Goal: Task Accomplishment & Management: Use online tool/utility

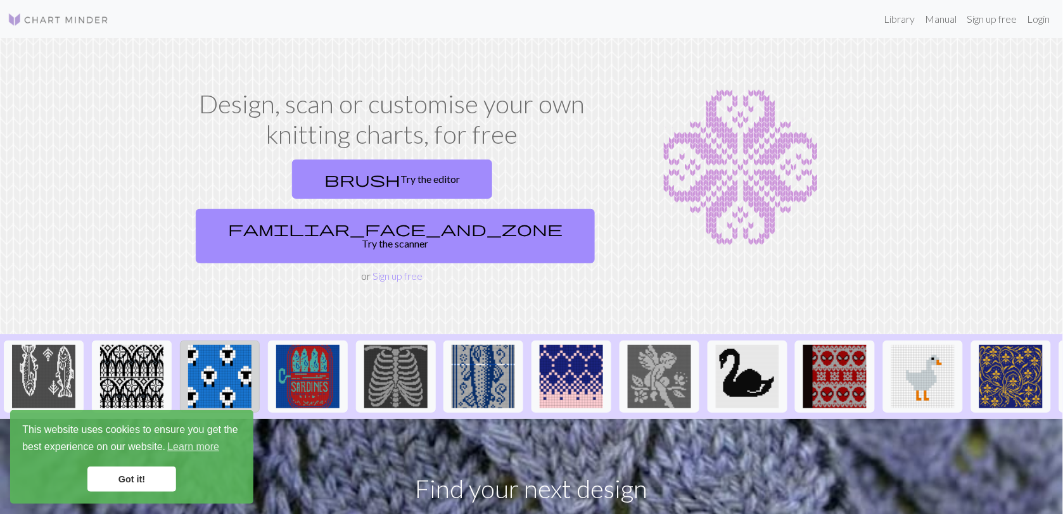
drag, startPoint x: 1872, startPoint y: 371, endPoint x: 215, endPoint y: 315, distance: 1657.3
click at [215, 345] on img at bounding box center [219, 376] width 63 height 63
click at [244, 270] on section "Design, scan or customise your own knitting charts, for free brush Try the edit…" at bounding box center [531, 186] width 1063 height 296
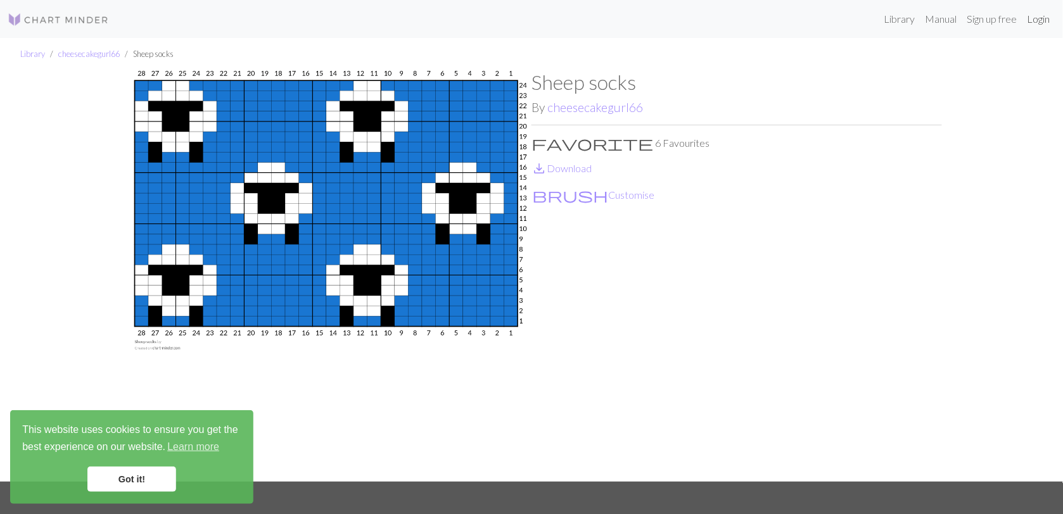
click at [1033, 19] on link "Login" at bounding box center [1038, 18] width 33 height 25
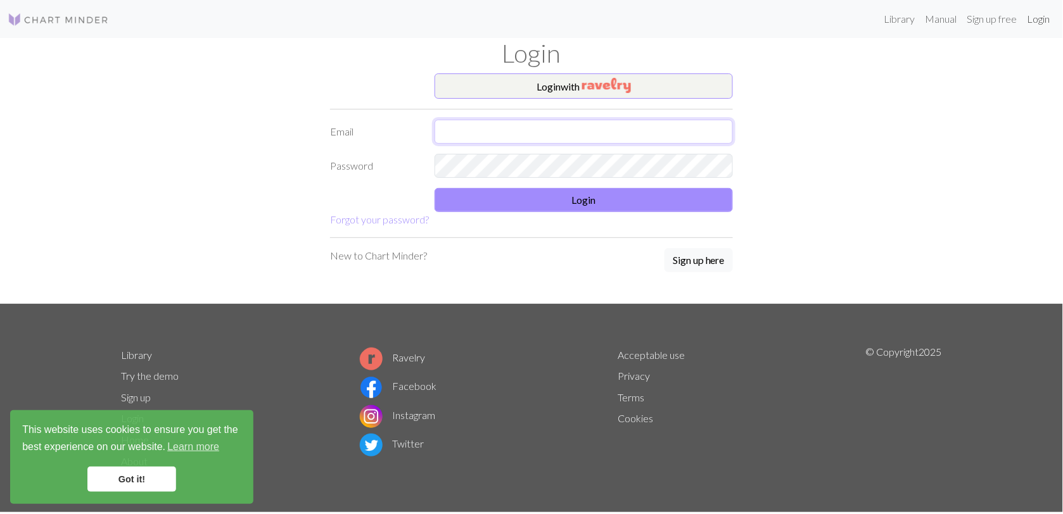
type input "[EMAIL_ADDRESS][PERSON_NAME][DOMAIN_NAME]"
click at [1033, 19] on link "Login" at bounding box center [1038, 18] width 33 height 25
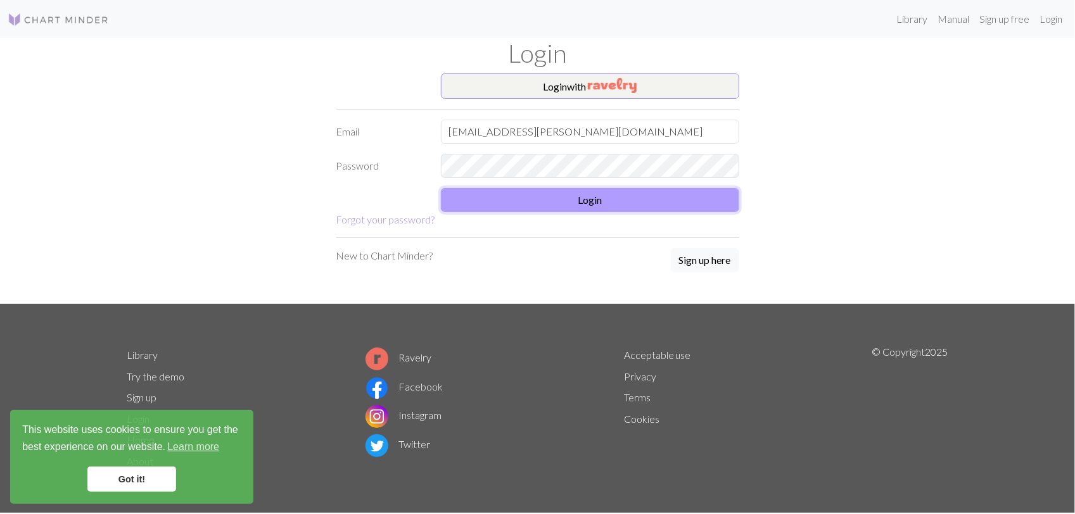
click at [609, 201] on button "Login" at bounding box center [590, 200] width 298 height 24
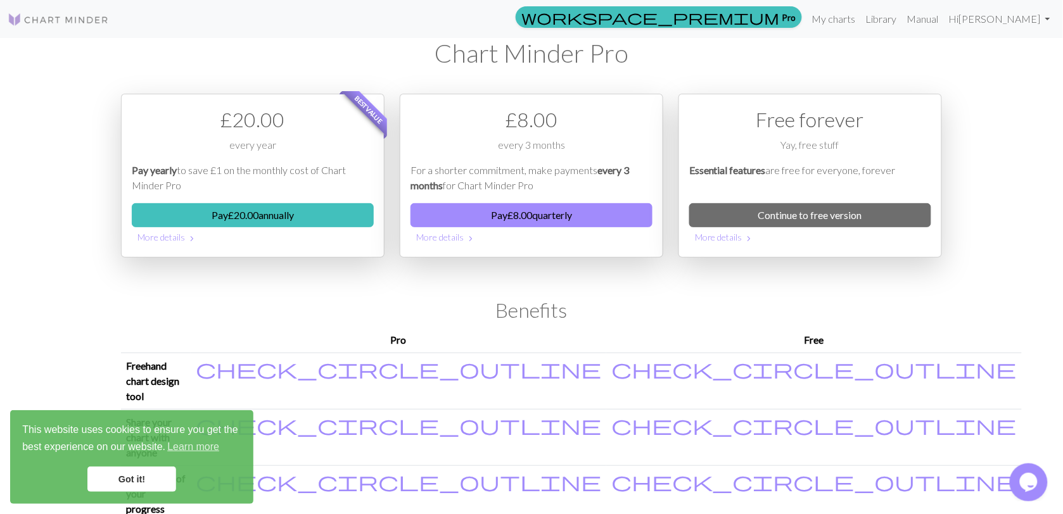
click at [115, 483] on link "Got it!" at bounding box center [131, 479] width 89 height 25
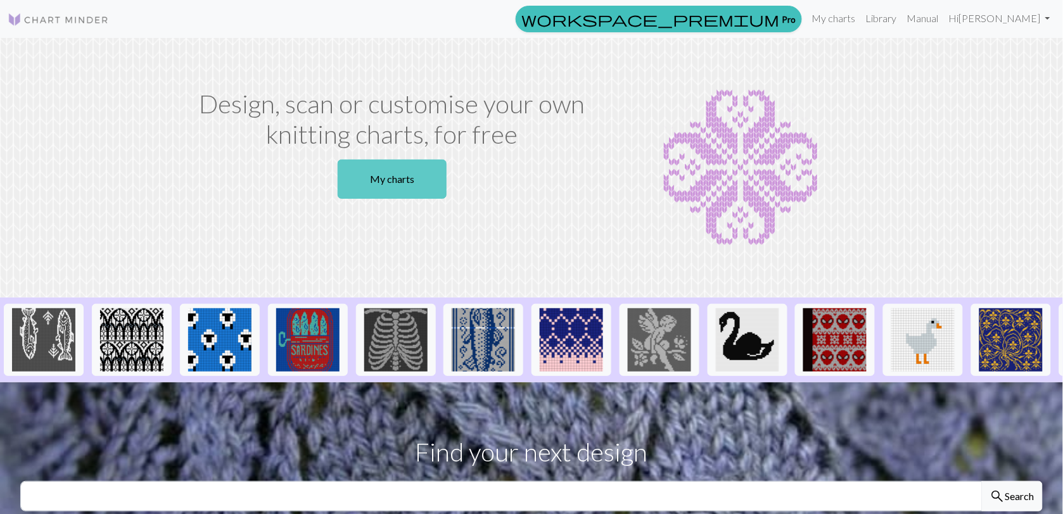
click at [382, 177] on link "My charts" at bounding box center [392, 179] width 109 height 39
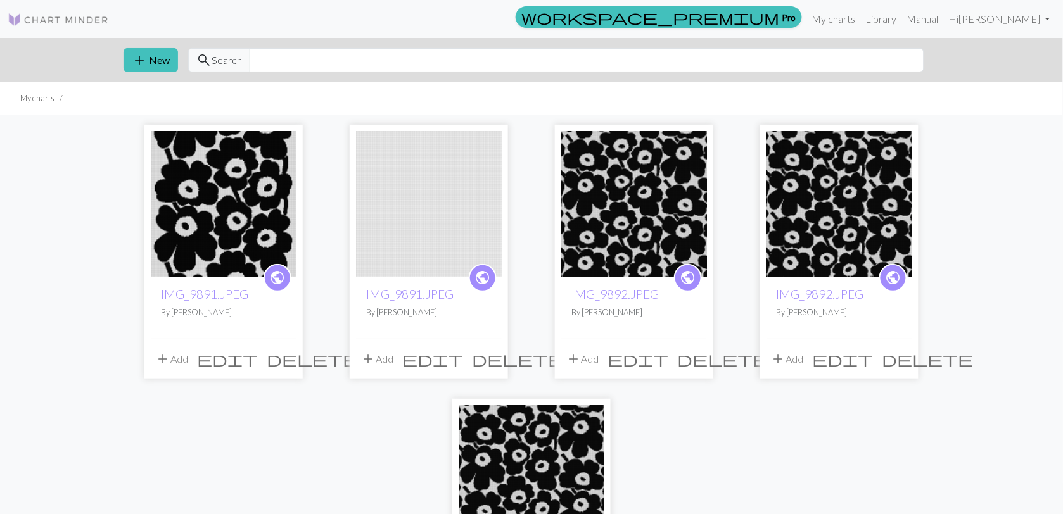
click at [612, 235] on img at bounding box center [634, 204] width 146 height 146
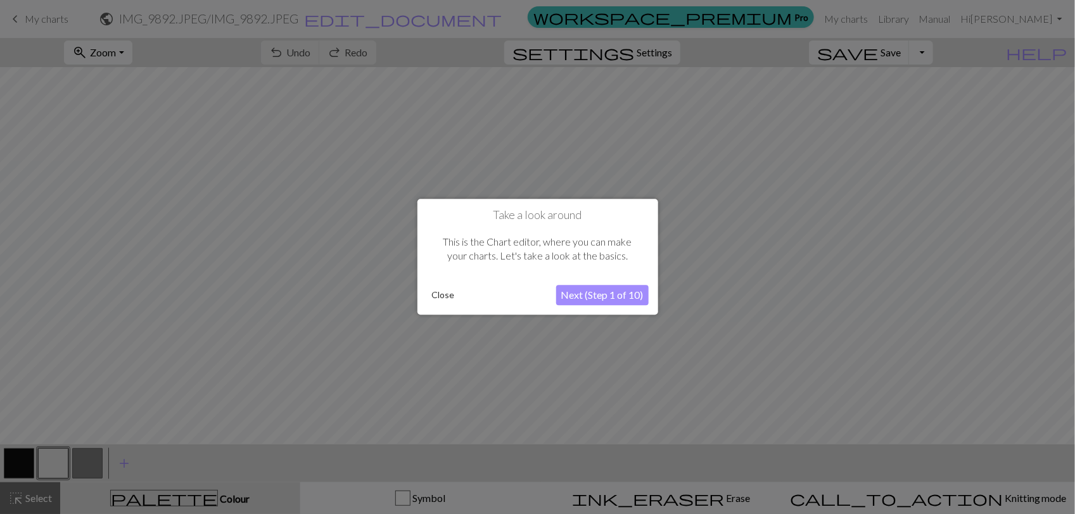
click at [443, 282] on div "Take a look around This is the Chart editor, where you can make your charts. Le…" at bounding box center [537, 257] width 241 height 116
click at [436, 293] on button "Close" at bounding box center [443, 295] width 33 height 19
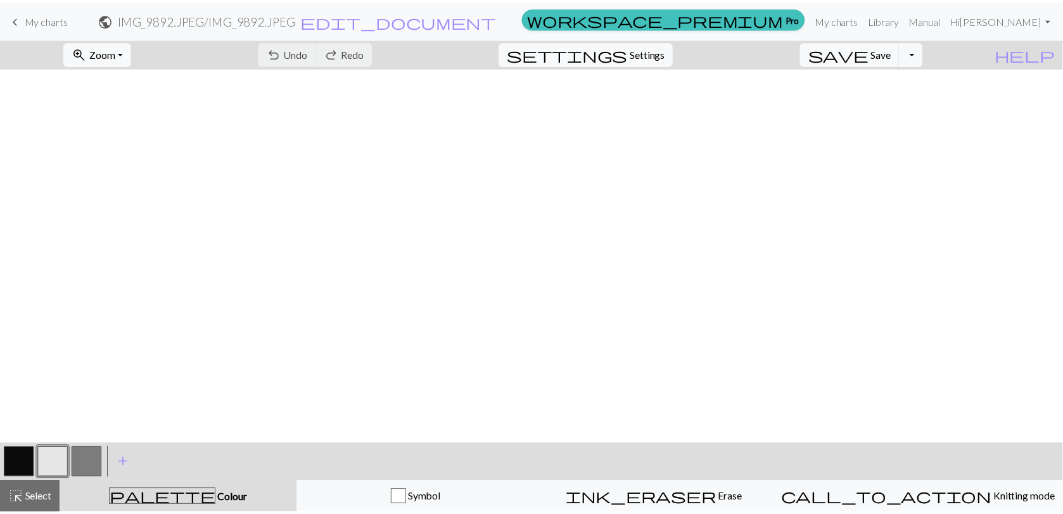
scroll to position [414, 0]
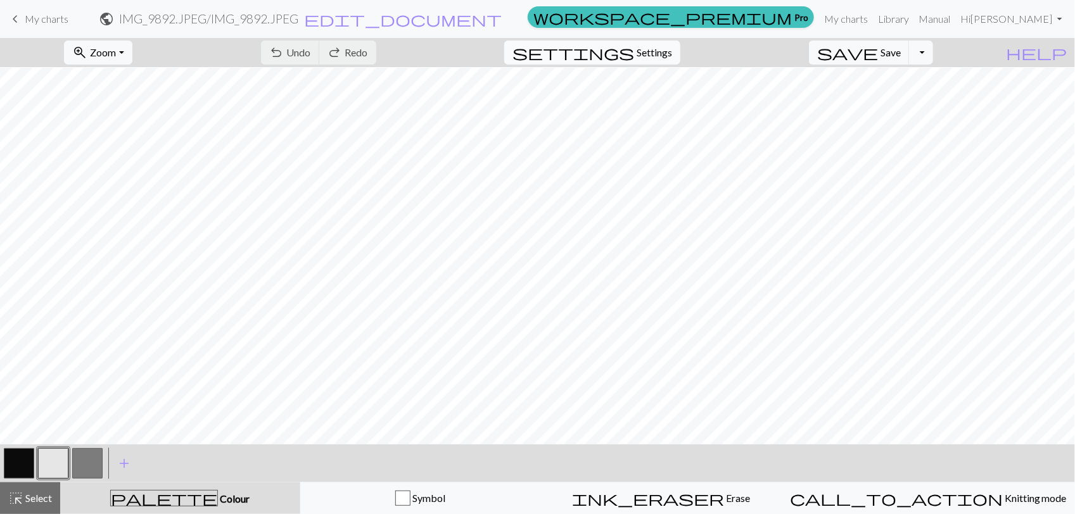
click at [672, 52] on span "Settings" at bounding box center [654, 52] width 35 height 15
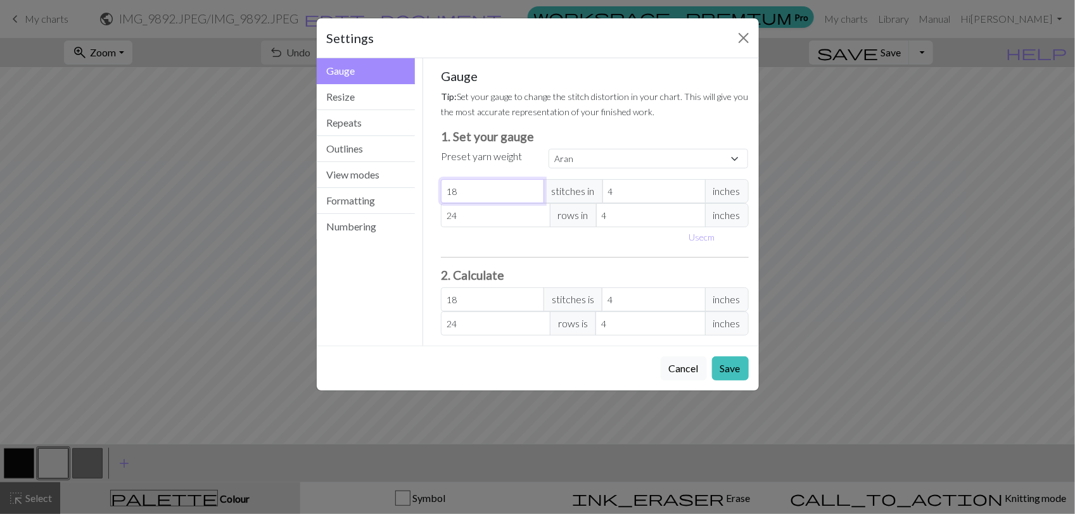
click at [511, 195] on input "18" at bounding box center [492, 191] width 103 height 24
select select "custom"
type input "1"
type input "0"
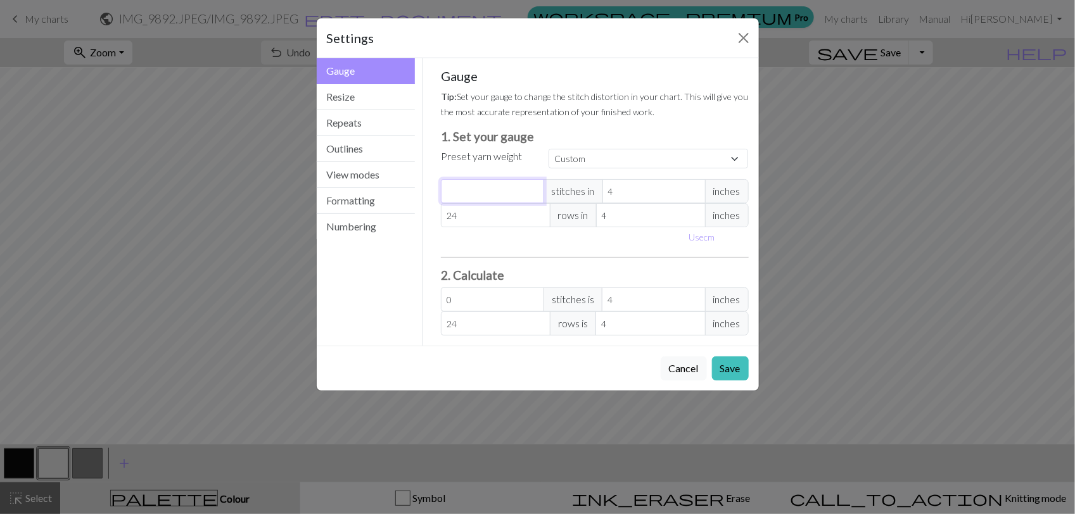
type input "2"
type input "22"
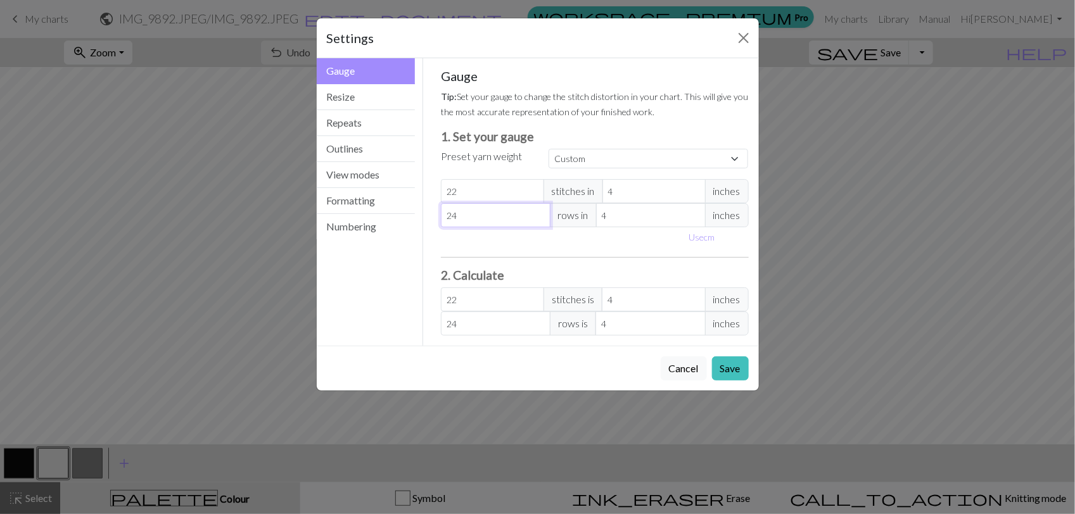
click at [505, 210] on input "24" at bounding box center [496, 215] width 110 height 24
type input "2"
type input "0"
type input "3"
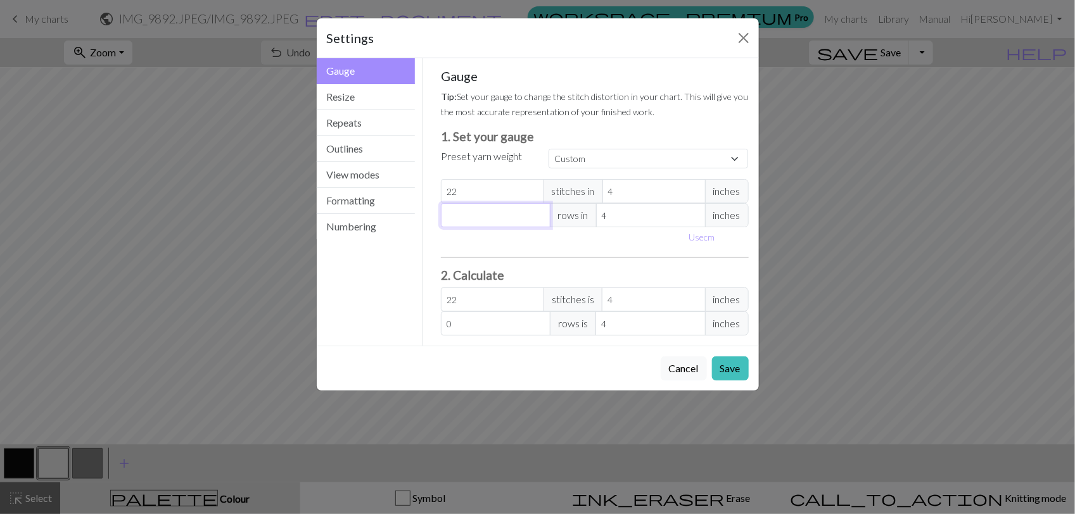
type input "3"
type input "30"
click at [724, 372] on button "Save" at bounding box center [730, 369] width 37 height 24
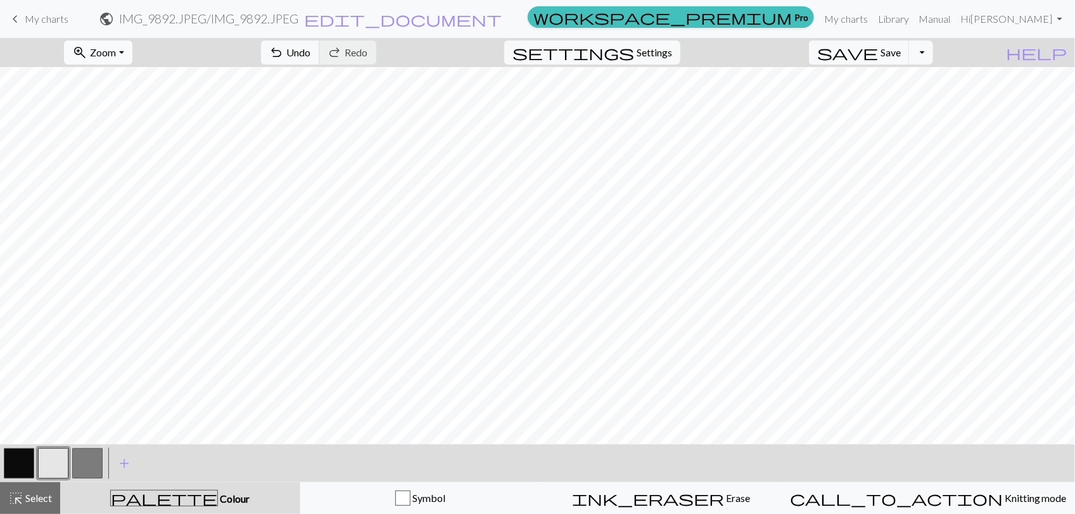
click at [132, 54] on button "zoom_in Zoom Zoom" at bounding box center [98, 53] width 68 height 24
click at [148, 77] on button "Fit all" at bounding box center [115, 81] width 100 height 20
click at [651, 54] on button "settings Settings" at bounding box center [592, 53] width 176 height 24
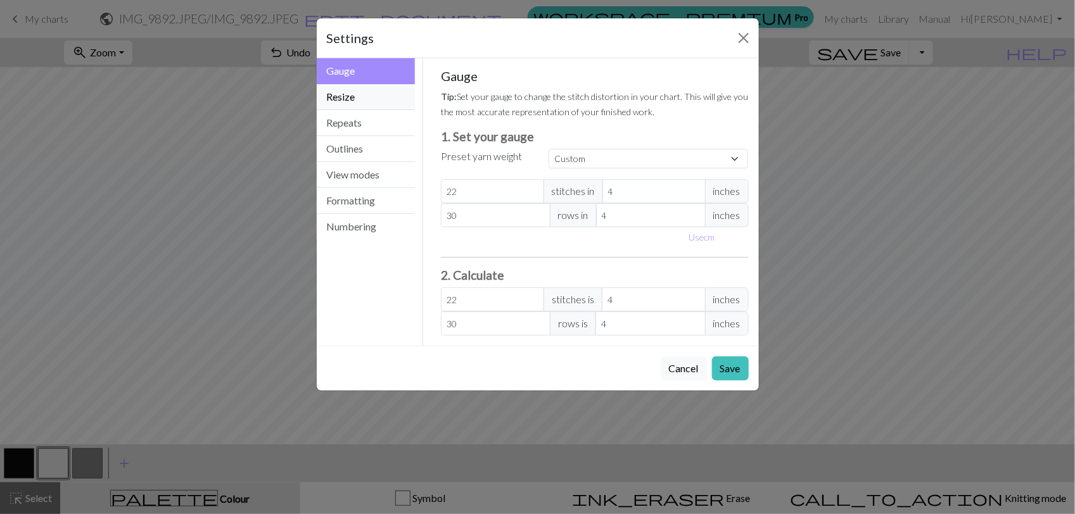
click at [387, 92] on button "Resize" at bounding box center [366, 97] width 99 height 26
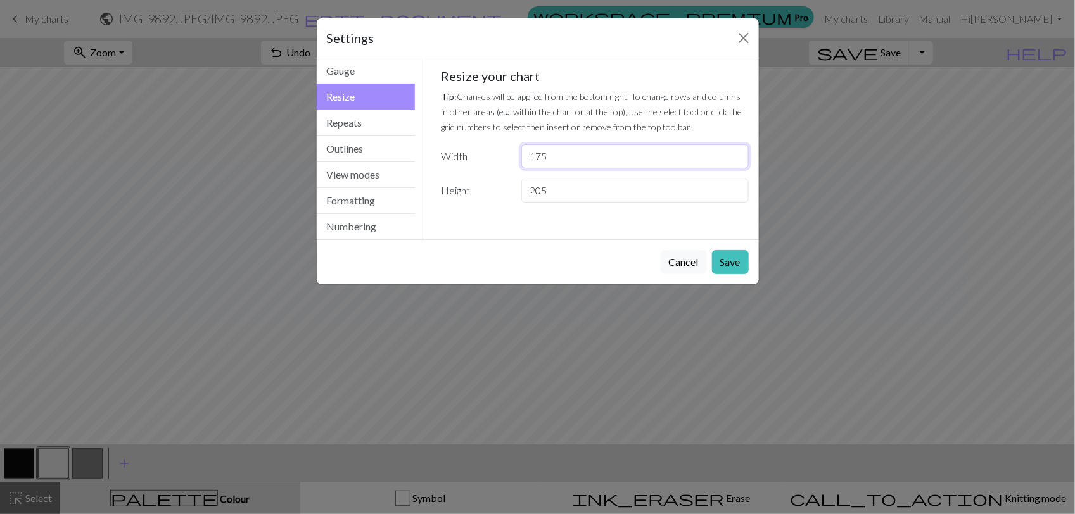
click at [552, 156] on input "175" at bounding box center [634, 156] width 227 height 24
type input "1"
type input "87"
click at [575, 185] on input "205" at bounding box center [634, 191] width 227 height 24
type input "2"
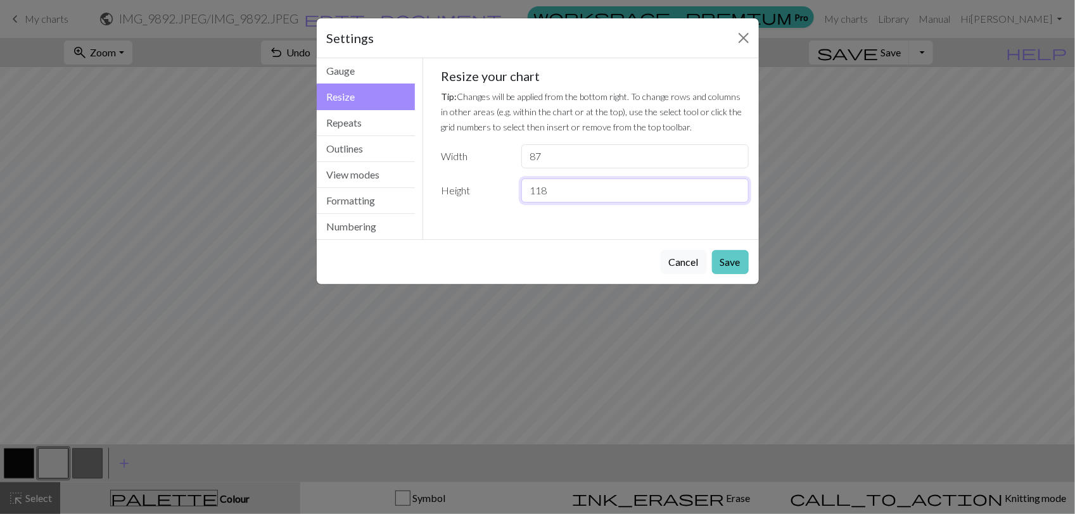
type input "118"
click at [738, 262] on button "Save" at bounding box center [730, 262] width 37 height 24
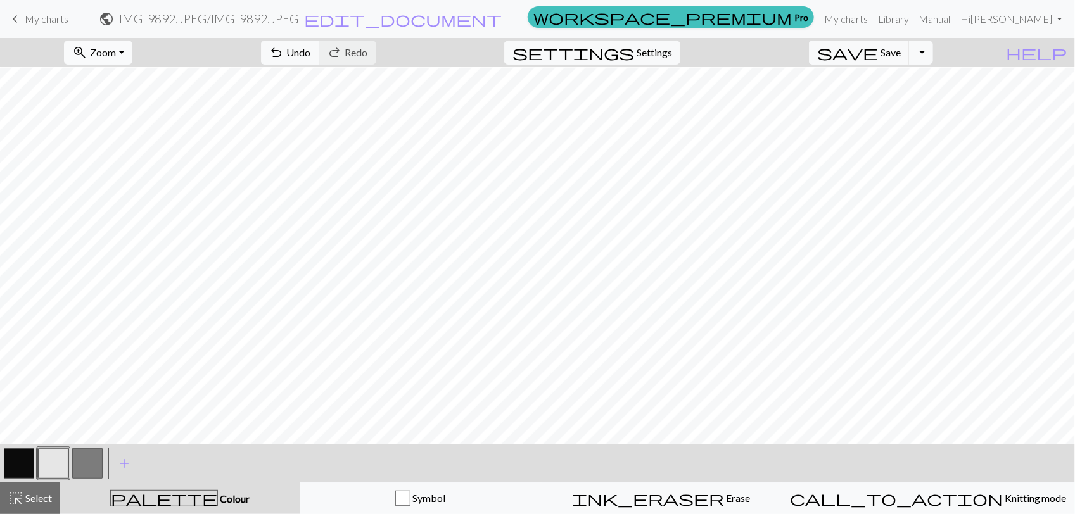
click at [132, 48] on button "zoom_in Zoom Zoom" at bounding box center [98, 53] width 68 height 24
click at [135, 152] on button "50%" at bounding box center [115, 153] width 100 height 20
click at [42, 24] on span "My charts" at bounding box center [47, 19] width 44 height 12
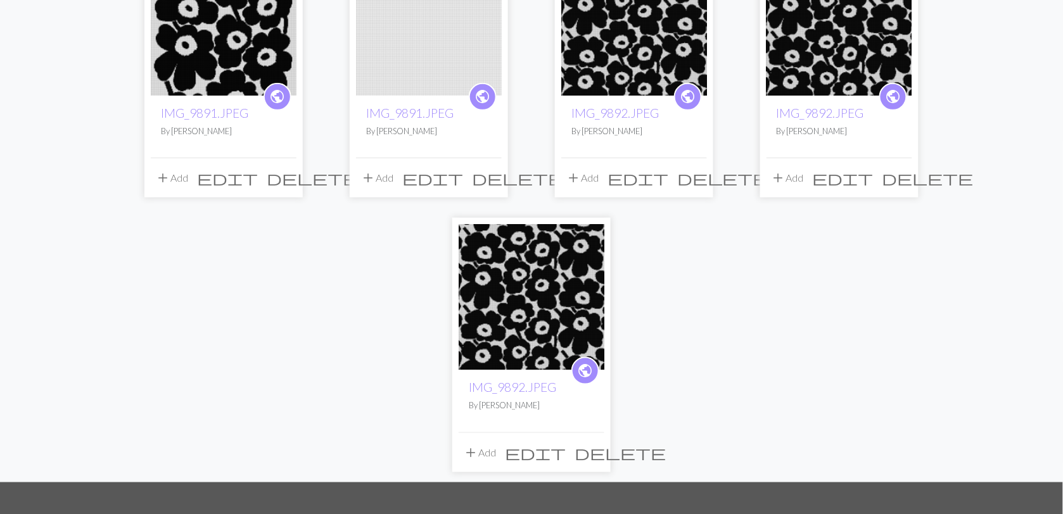
scroll to position [185, 0]
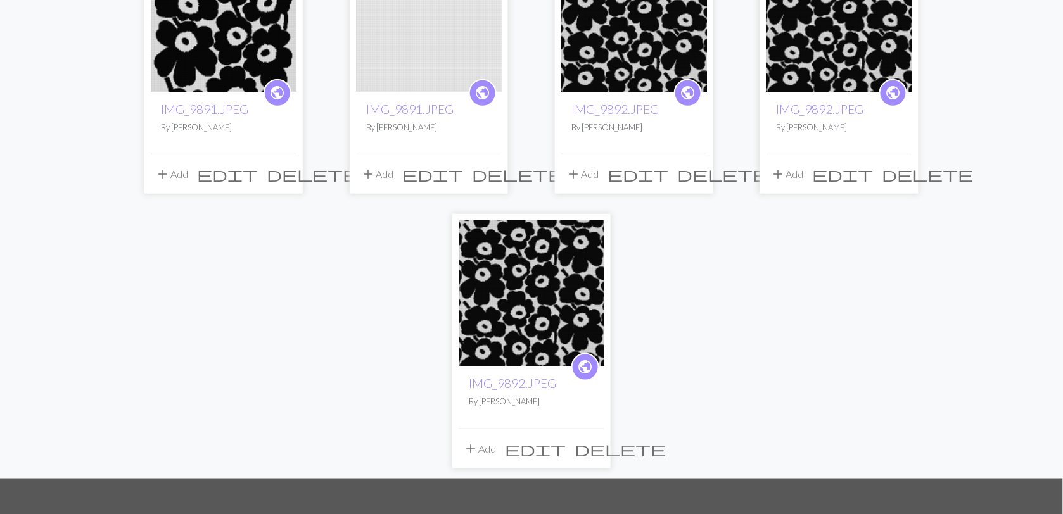
click at [529, 308] on img at bounding box center [532, 293] width 146 height 146
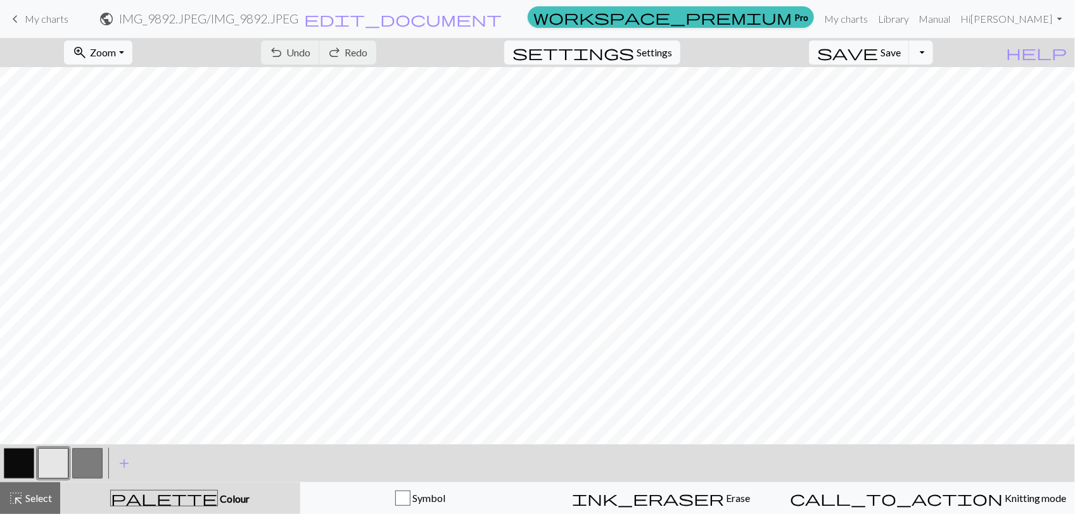
click at [374, 56] on div "undo Undo Undo redo Redo Redo" at bounding box center [318, 52] width 134 height 29
click at [347, 54] on div "undo Undo Undo redo Redo Redo" at bounding box center [318, 52] width 134 height 29
click at [67, 10] on link "keyboard_arrow_left My charts" at bounding box center [38, 19] width 61 height 22
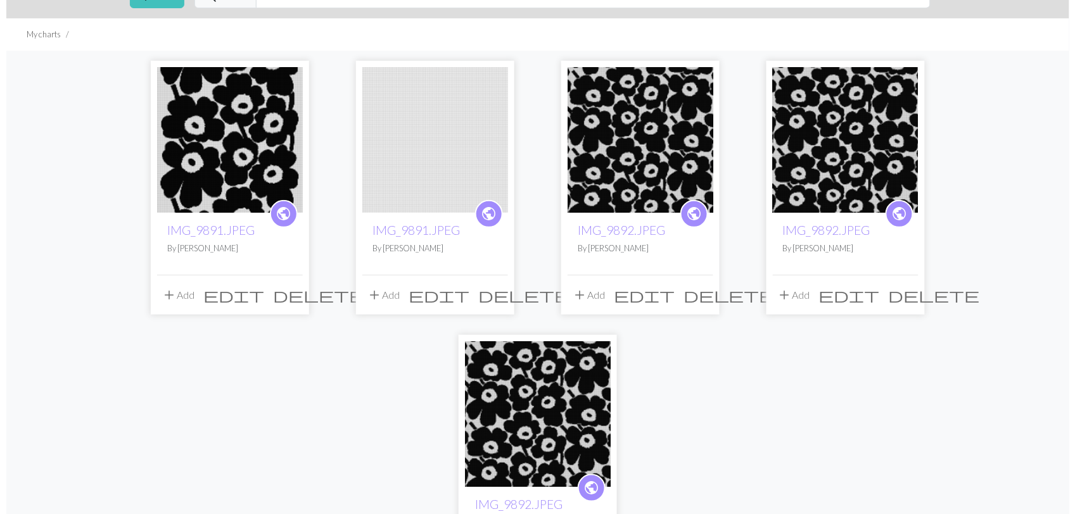
scroll to position [46, 0]
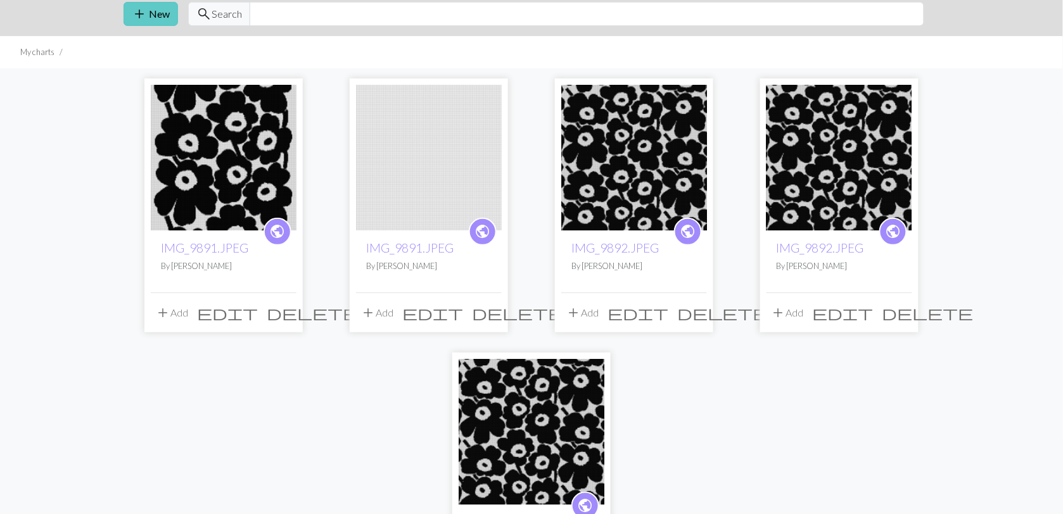
click at [149, 20] on button "add New" at bounding box center [151, 14] width 54 height 24
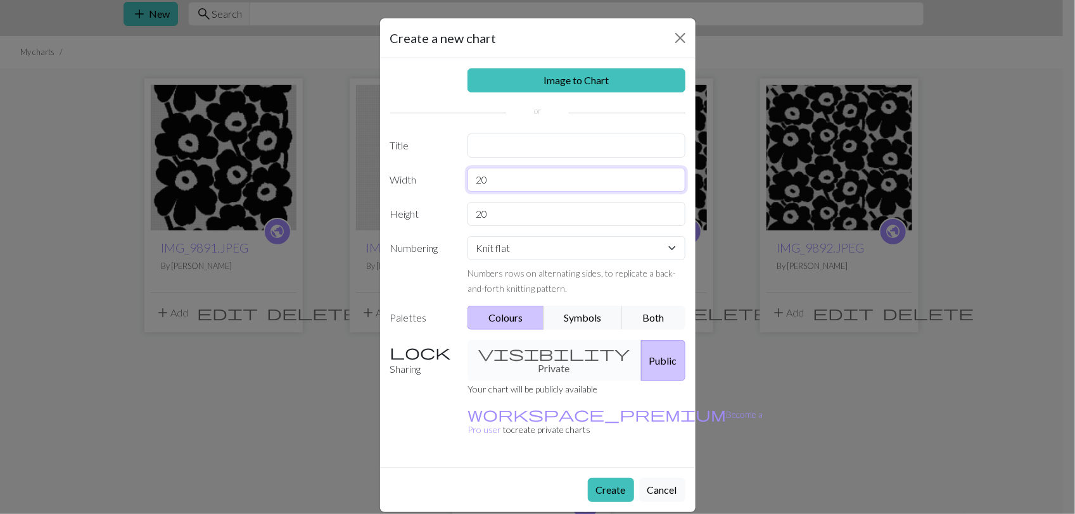
click at [486, 181] on input "20" at bounding box center [576, 180] width 218 height 24
type input "2"
type input "87"
click at [493, 209] on input "20" at bounding box center [576, 214] width 218 height 24
type input "2"
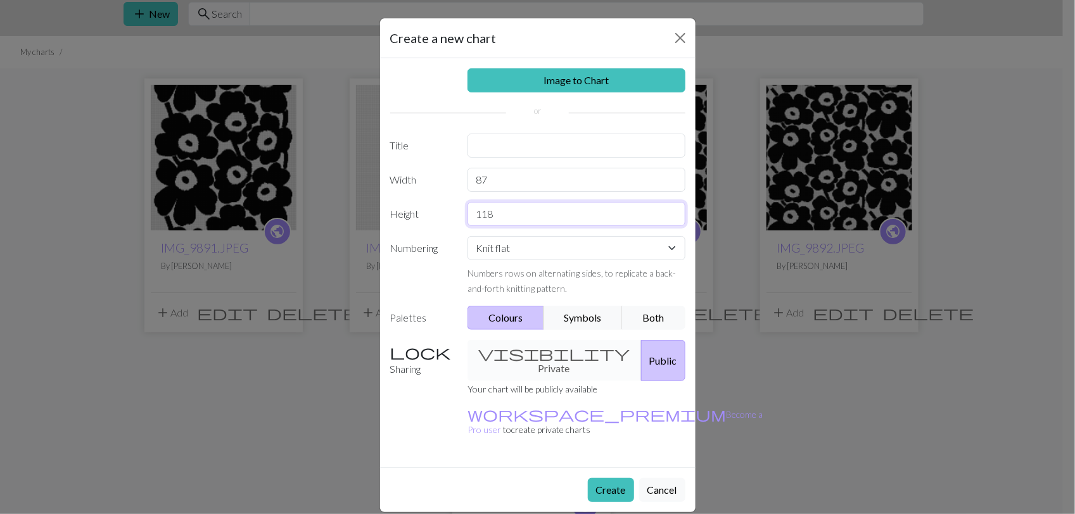
type input "118"
click at [676, 244] on select "Knit flat Knit in the round Lace knitting Cross stitch" at bounding box center [576, 248] width 218 height 24
click at [592, 81] on link "Image to Chart" at bounding box center [576, 80] width 218 height 24
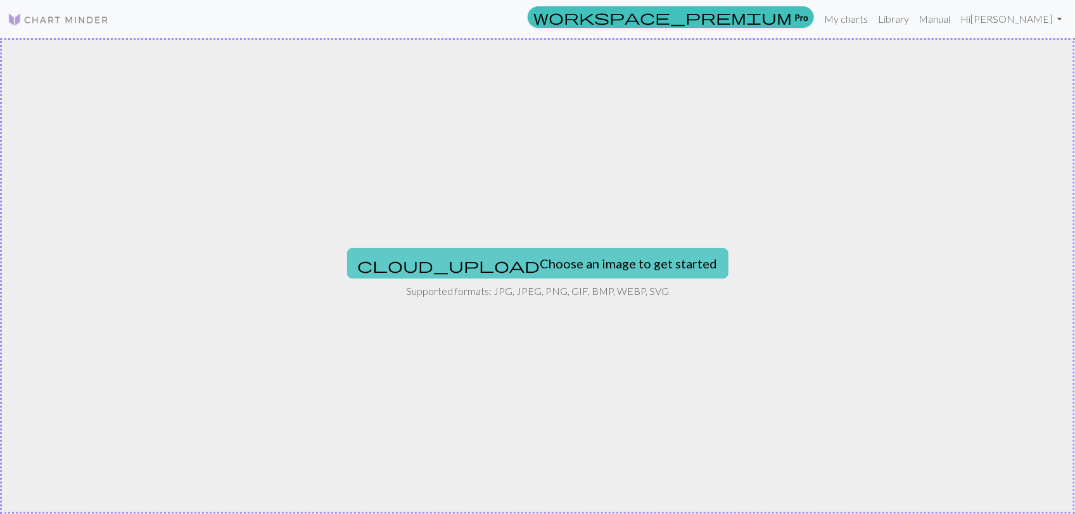
click at [543, 253] on button "cloud_upload Choose an image to get started" at bounding box center [537, 263] width 381 height 30
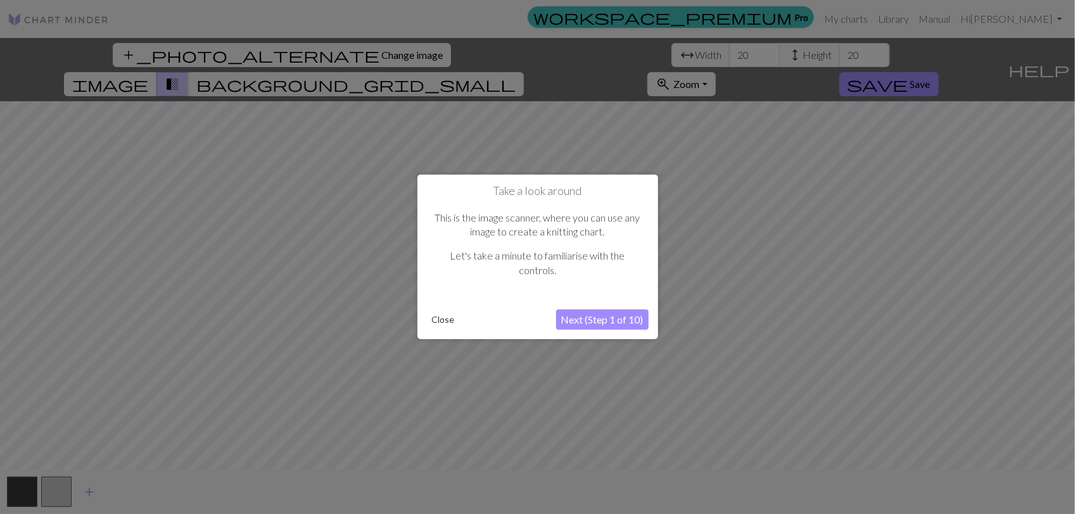
click at [594, 323] on button "Next (Step 1 of 10)" at bounding box center [602, 320] width 92 height 20
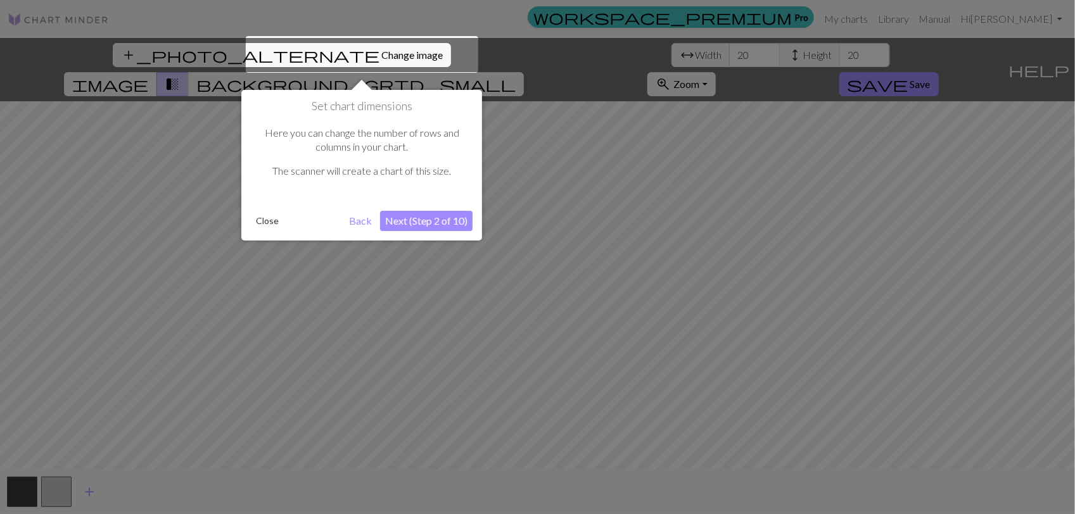
click at [431, 229] on button "Next (Step 2 of 10)" at bounding box center [426, 221] width 92 height 20
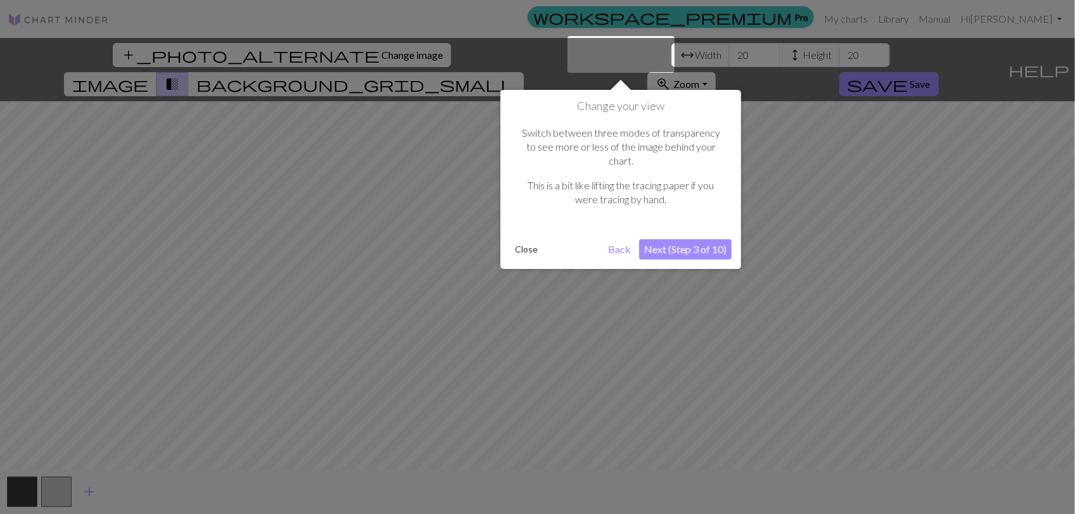
click at [526, 240] on button "Close" at bounding box center [526, 249] width 33 height 19
